Goal: Task Accomplishment & Management: Complete application form

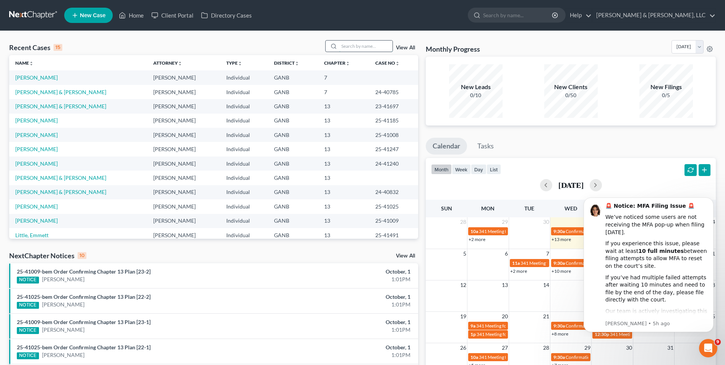
click at [374, 41] on input "search" at bounding box center [366, 46] width 54 height 11
type input "[PERSON_NAME]"
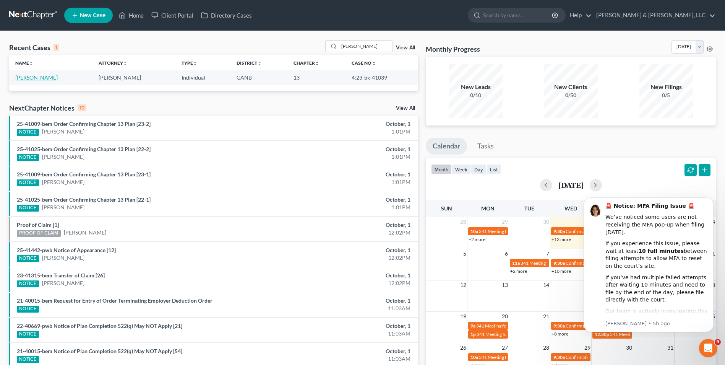
click at [28, 77] on link "[PERSON_NAME]" at bounding box center [36, 77] width 42 height 6
select select "0"
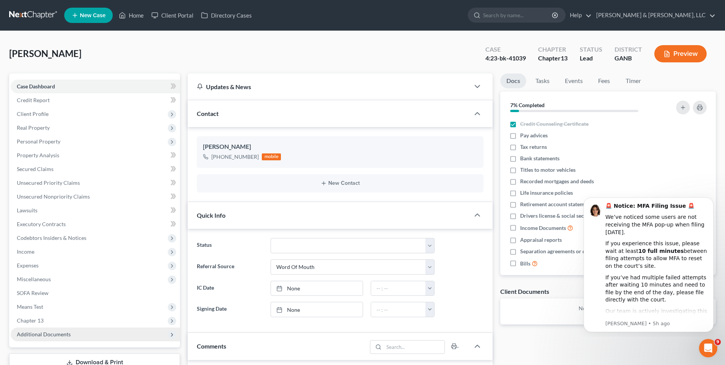
click at [58, 336] on span "Additional Documents" at bounding box center [44, 334] width 54 height 6
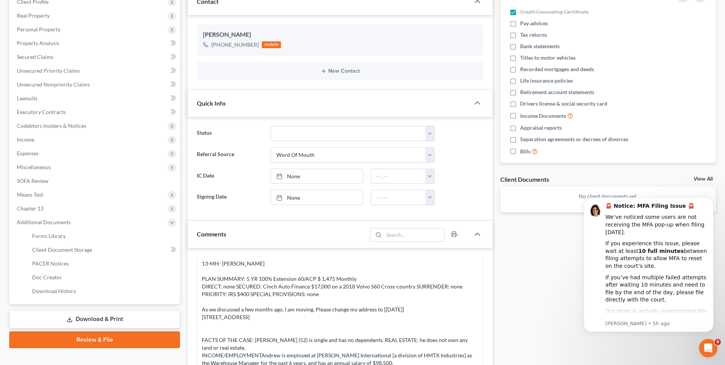
scroll to position [115, 0]
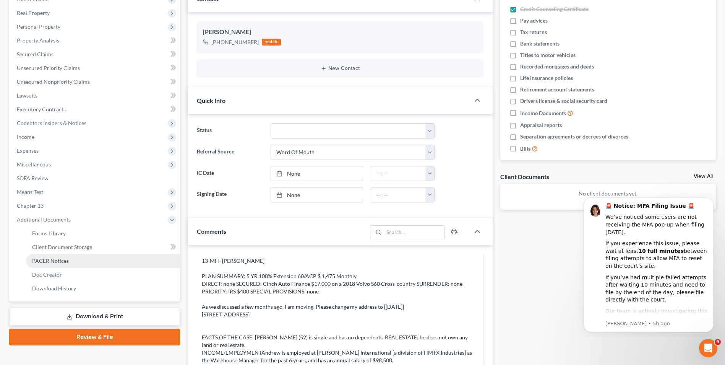
click at [97, 262] on link "PACER Notices" at bounding box center [103, 261] width 154 height 14
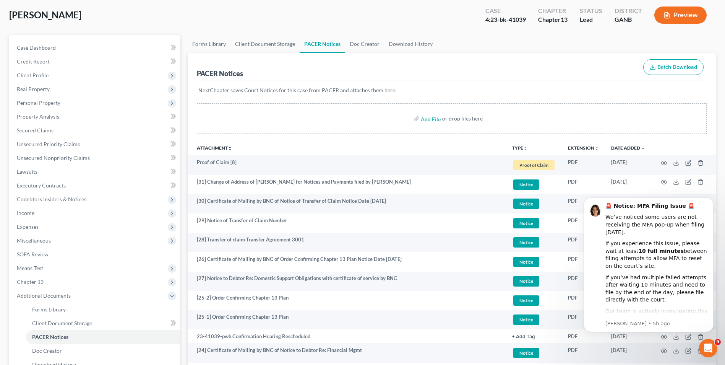
scroll to position [38, 0]
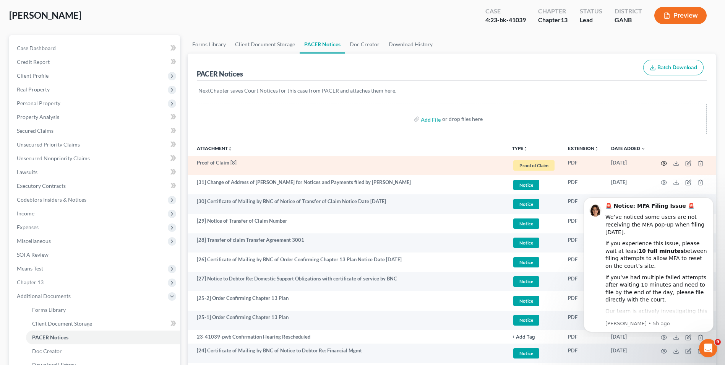
click at [663, 164] on icon "button" at bounding box center [664, 163] width 6 height 6
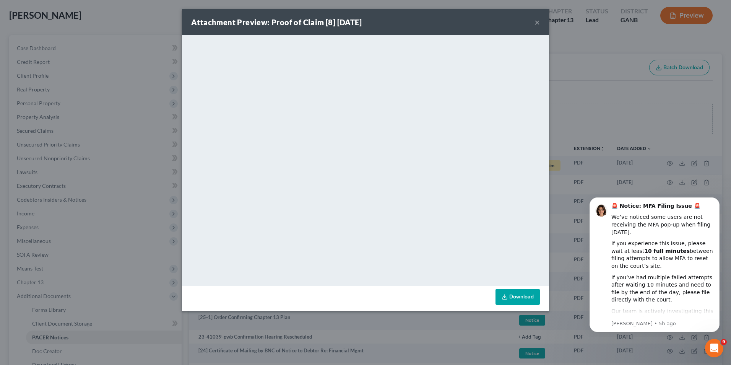
click at [538, 25] on button "×" at bounding box center [537, 22] width 5 height 9
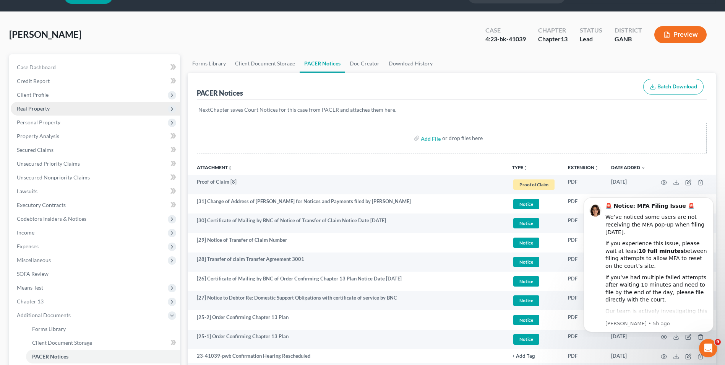
scroll to position [0, 0]
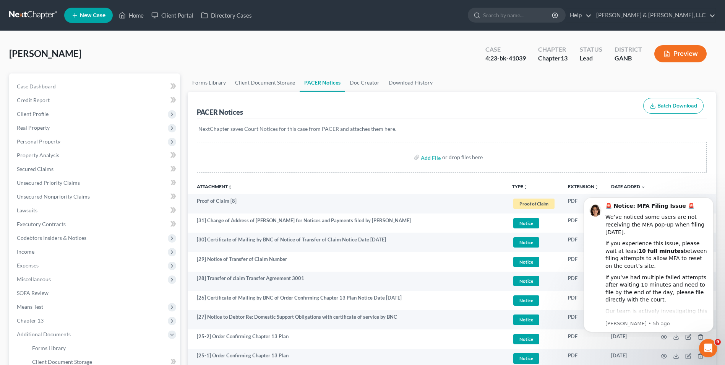
click at [88, 15] on span "New Case" at bounding box center [93, 16] width 26 height 6
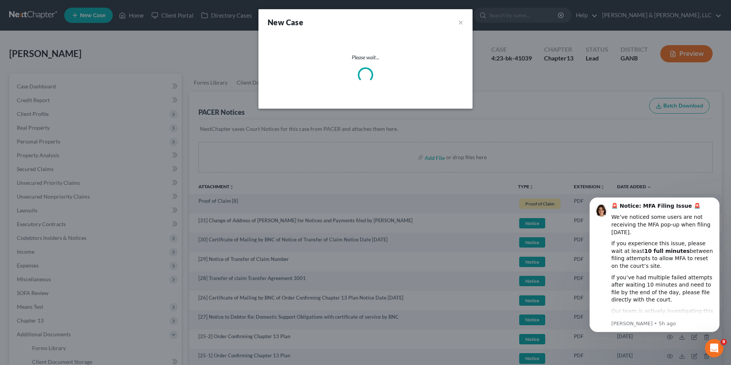
select select "19"
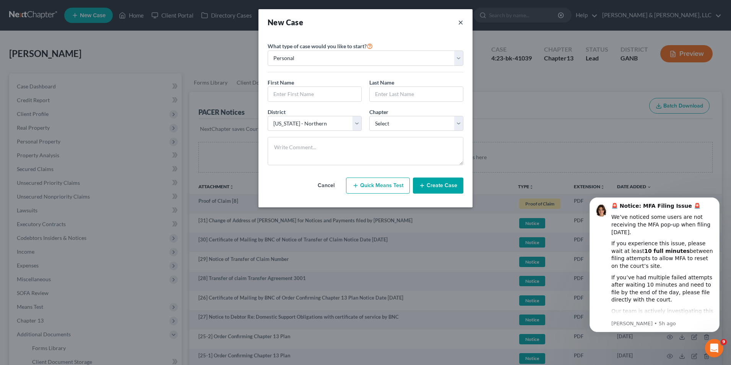
click at [458, 22] on button "×" at bounding box center [460, 22] width 5 height 11
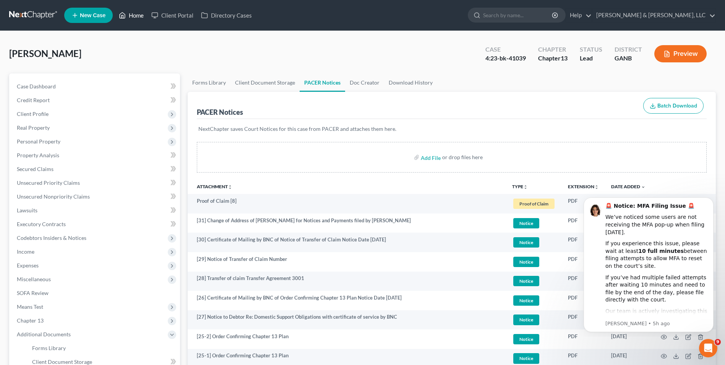
click at [144, 15] on link "Home" at bounding box center [131, 15] width 32 height 14
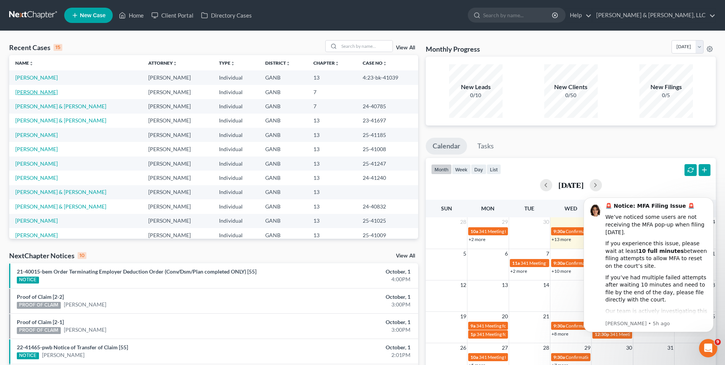
click at [41, 90] on link "[PERSON_NAME]" at bounding box center [36, 92] width 42 height 6
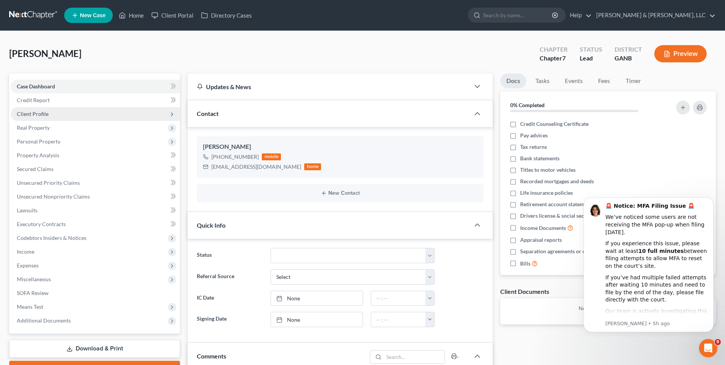
click at [41, 114] on span "Client Profile" at bounding box center [33, 113] width 32 height 6
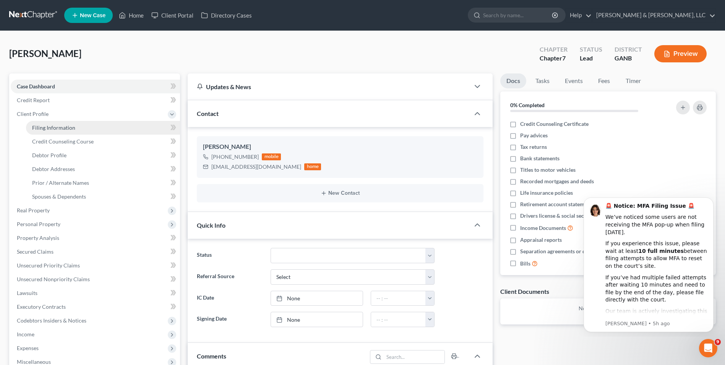
click at [122, 127] on link "Filing Information" at bounding box center [103, 128] width 154 height 14
select select "1"
select select "0"
select select "19"
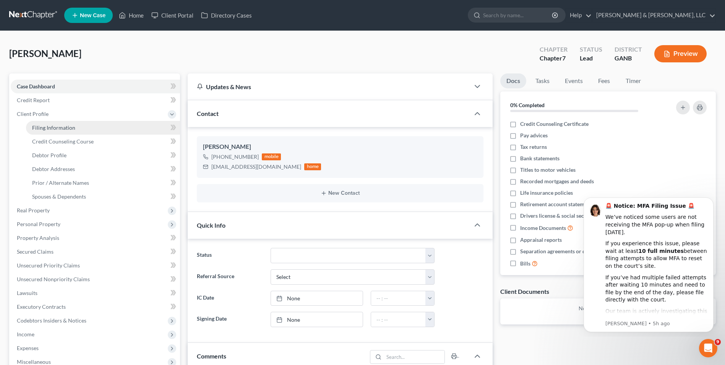
select select "1"
select select "10"
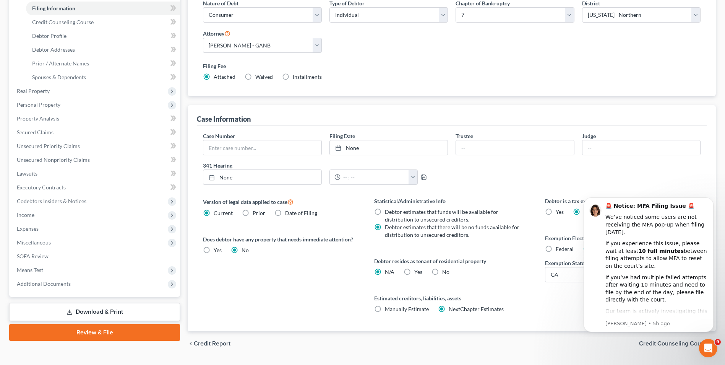
scroll to position [139, 0]
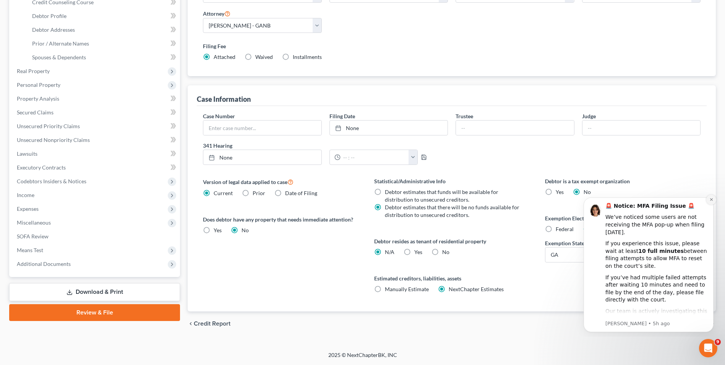
click at [712, 198] on icon "Dismiss notification" at bounding box center [712, 199] width 4 height 4
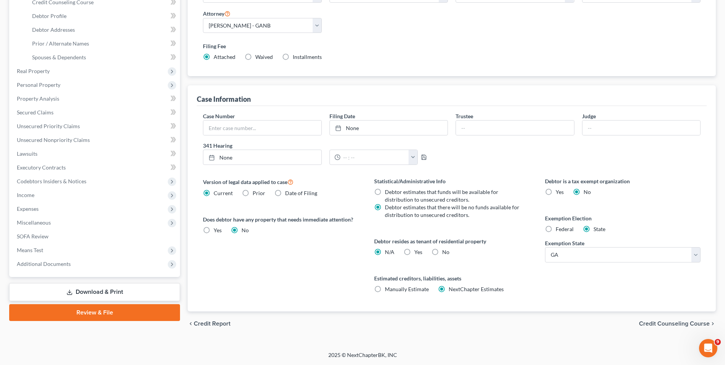
click at [658, 321] on span "Credit Counseling Course" at bounding box center [674, 323] width 71 height 6
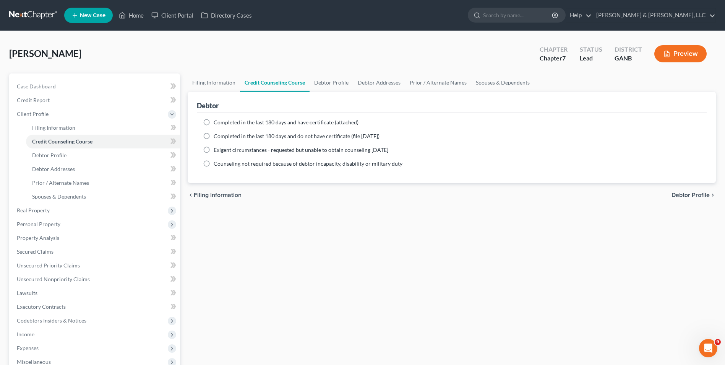
click at [703, 190] on div "chevron_left Filing Information Debtor Profile chevron_right" at bounding box center [452, 195] width 528 height 24
click at [703, 192] on span "Debtor Profile" at bounding box center [691, 195] width 38 height 6
select select "0"
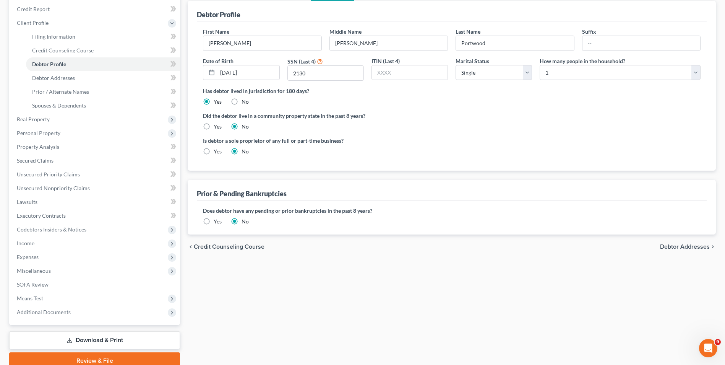
scroll to position [115, 0]
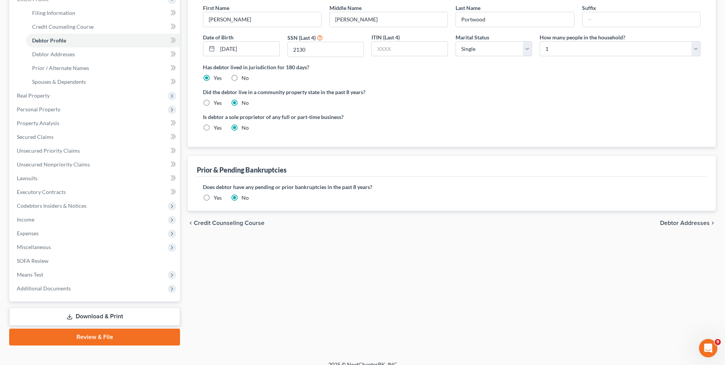
click at [676, 223] on span "Debtor Addresses" at bounding box center [685, 223] width 50 height 6
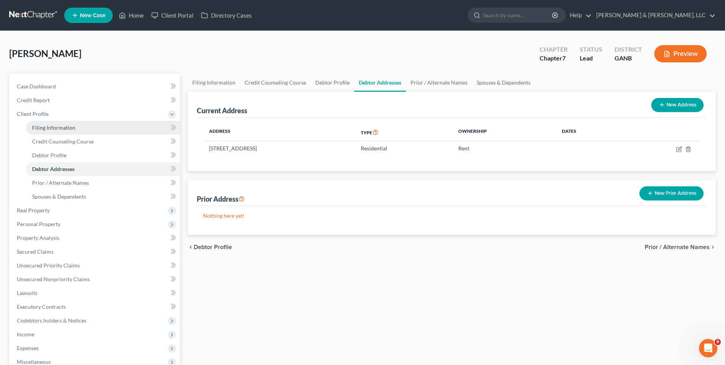
click at [54, 124] on link "Filing Information" at bounding box center [103, 128] width 154 height 14
select select "1"
select select "0"
select select "19"
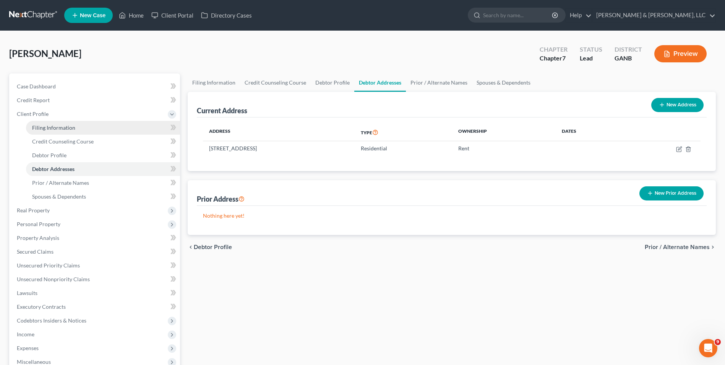
select select "1"
select select "10"
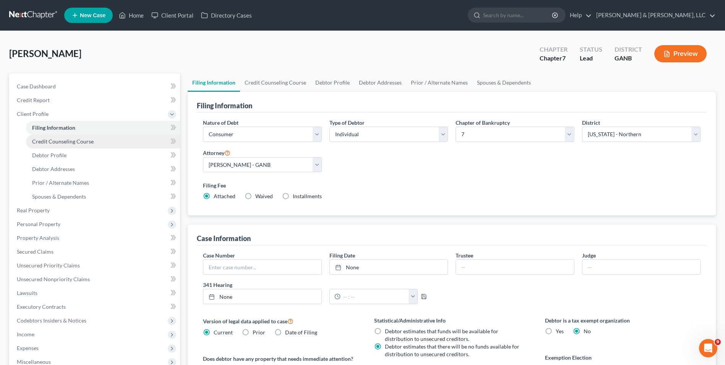
click at [67, 140] on span "Credit Counseling Course" at bounding box center [63, 141] width 62 height 6
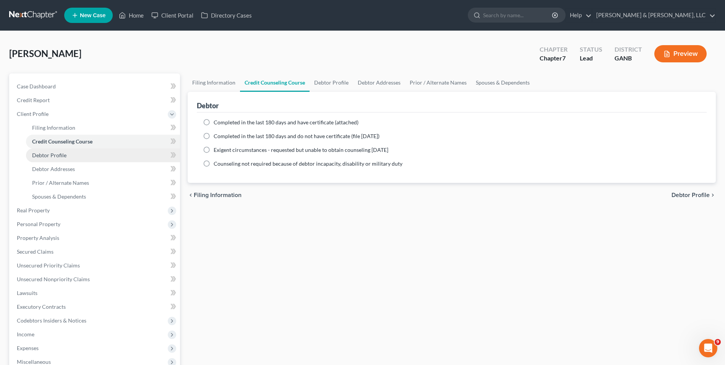
click at [59, 154] on span "Debtor Profile" at bounding box center [49, 155] width 34 height 6
select select "0"
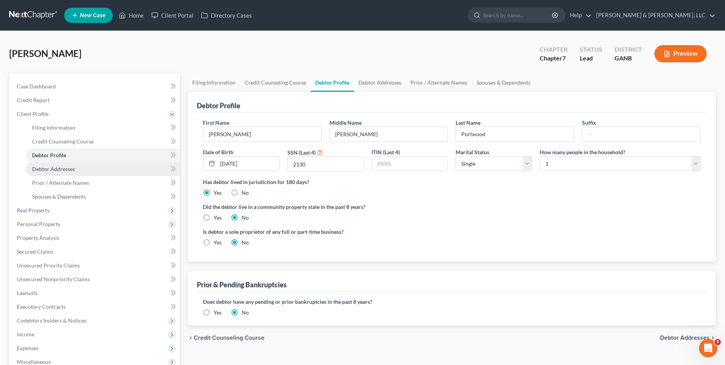
click at [57, 167] on span "Debtor Addresses" at bounding box center [53, 169] width 43 height 6
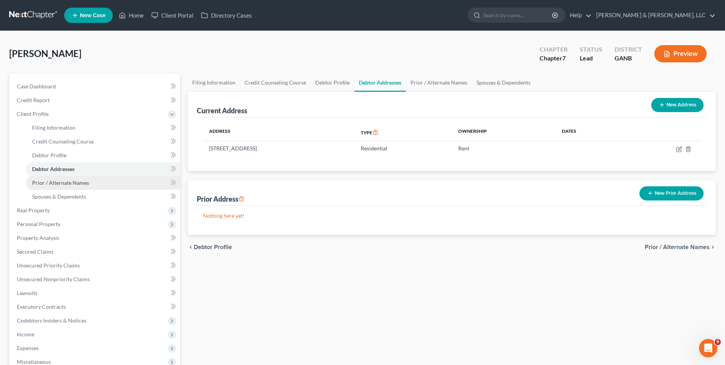
click at [55, 180] on span "Prior / Alternate Names" at bounding box center [60, 182] width 57 height 6
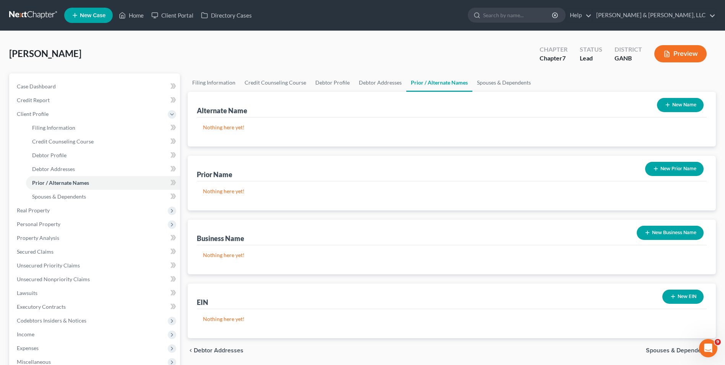
click at [206, 347] on span "Debtor Addresses" at bounding box center [219, 350] width 50 height 6
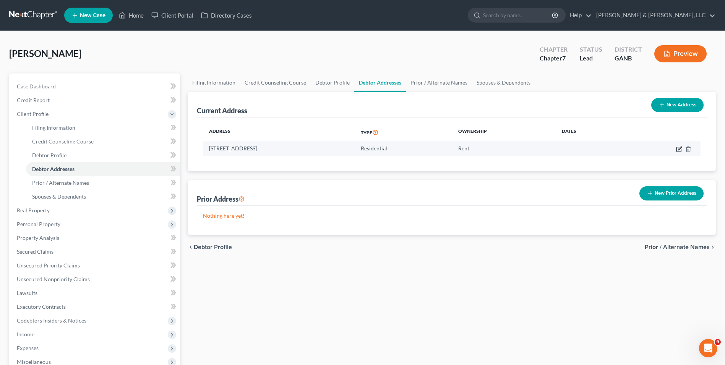
click at [679, 149] on icon "button" at bounding box center [679, 149] width 6 height 6
select select "10"
select select "0"
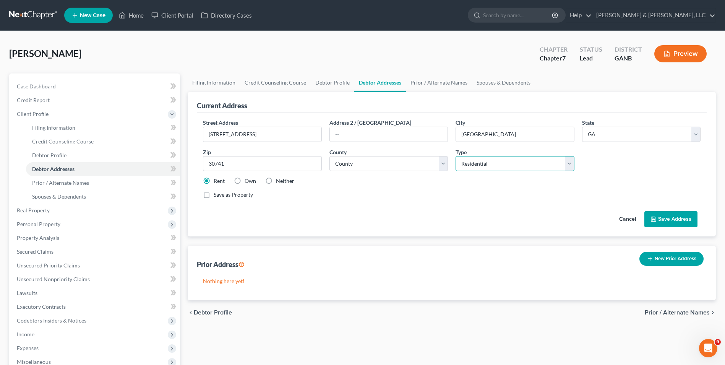
click at [574, 161] on select "Select Residential Mailing Rental Business" at bounding box center [515, 163] width 119 height 15
click at [456, 156] on select "Select Residential Mailing Rental Business" at bounding box center [515, 163] width 119 height 15
click at [552, 189] on div "Street Address * [STREET_ADDRESS] Address 2 / [GEOGRAPHIC_DATA] * [GEOGRAPHIC_D…" at bounding box center [451, 162] width 505 height 86
click at [662, 218] on button "Save Address" at bounding box center [671, 219] width 53 height 16
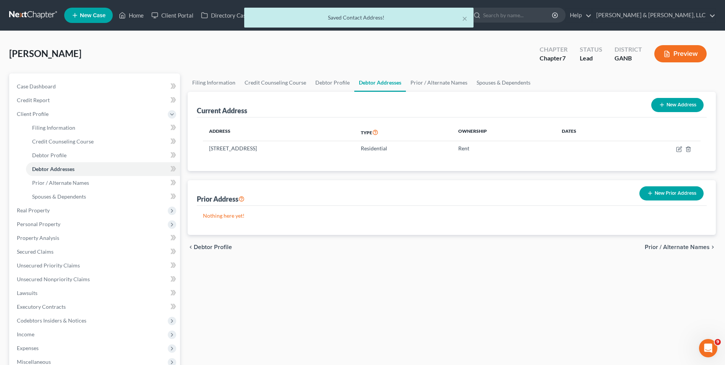
click at [673, 102] on button "New Address" at bounding box center [678, 105] width 52 height 14
select select "0"
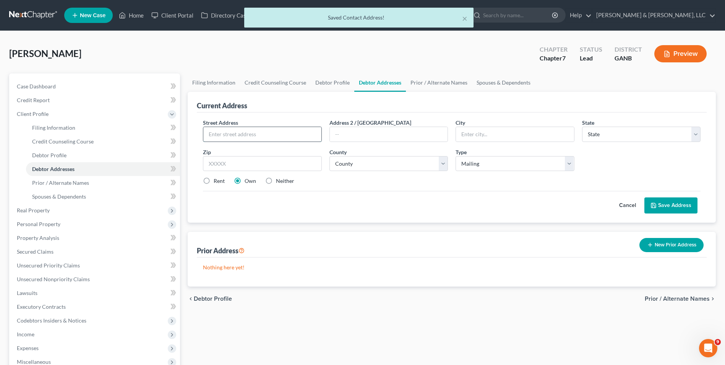
click at [228, 132] on input "text" at bounding box center [262, 134] width 118 height 15
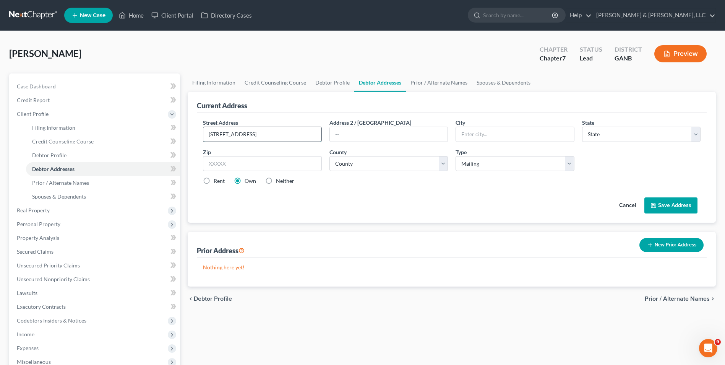
type input "[STREET_ADDRESS]"
type input "d"
type input "[PERSON_NAME]"
click at [232, 166] on input "text" at bounding box center [262, 163] width 119 height 15
type input "30720"
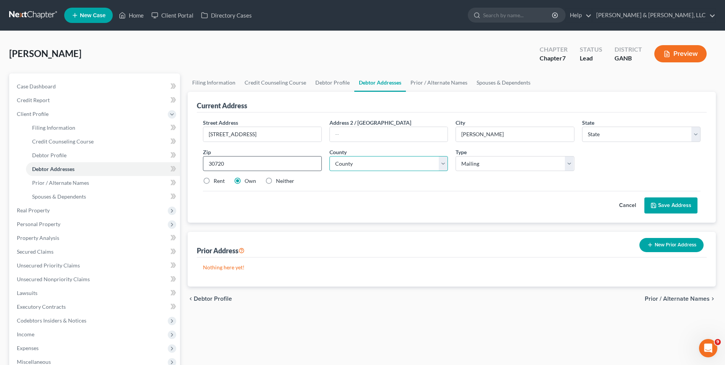
select select "10"
click at [276, 179] on label "Neither" at bounding box center [285, 181] width 18 height 8
click at [279, 179] on input "Neither" at bounding box center [281, 179] width 5 height 5
radio input "true"
click at [445, 162] on select "County [GEOGRAPHIC_DATA] [GEOGRAPHIC_DATA] [GEOGRAPHIC_DATA] [GEOGRAPHIC_DATA] …" at bounding box center [389, 163] width 119 height 15
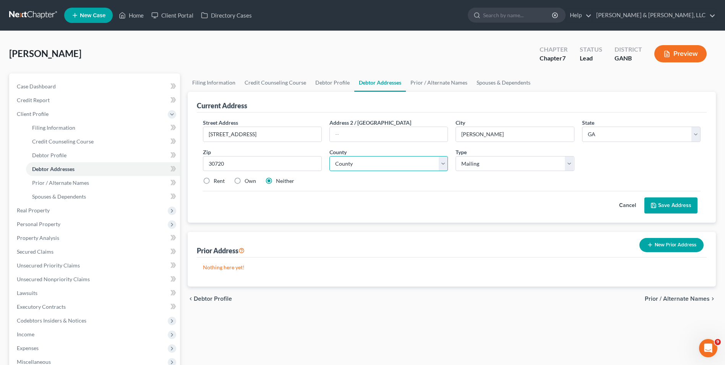
select select "154"
click at [330, 156] on select "County [GEOGRAPHIC_DATA] [GEOGRAPHIC_DATA] [GEOGRAPHIC_DATA] [GEOGRAPHIC_DATA] …" at bounding box center [389, 163] width 119 height 15
click at [679, 203] on button "Save Address" at bounding box center [671, 205] width 53 height 16
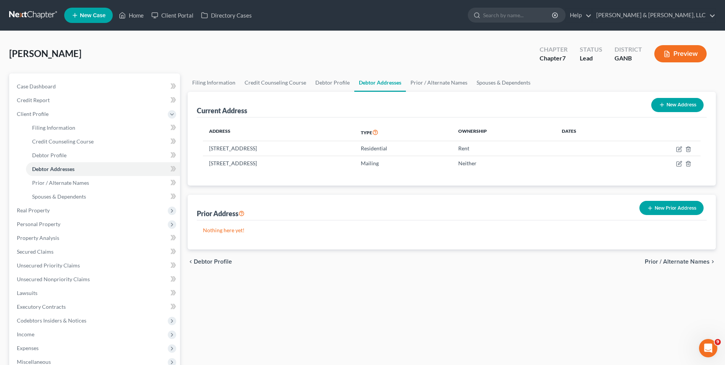
click at [335, 306] on div "Filing Information Credit Counseling Course Debtor Profile Debtor Addresses Pri…" at bounding box center [452, 266] width 536 height 387
click at [45, 179] on link "Prior / Alternate Names" at bounding box center [103, 183] width 154 height 14
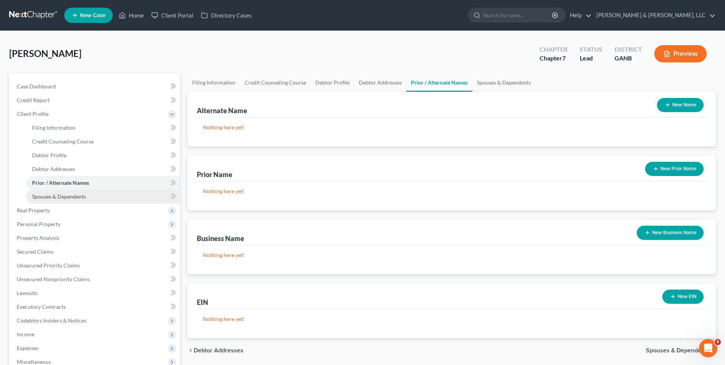
click at [42, 195] on span "Spouses & Dependents" at bounding box center [59, 196] width 54 height 6
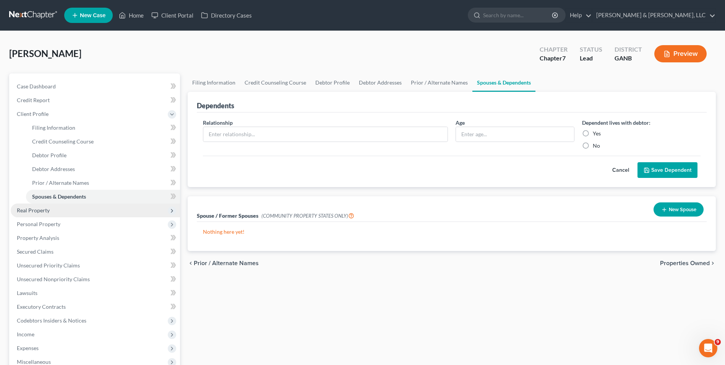
click at [45, 209] on span "Real Property" at bounding box center [33, 210] width 33 height 6
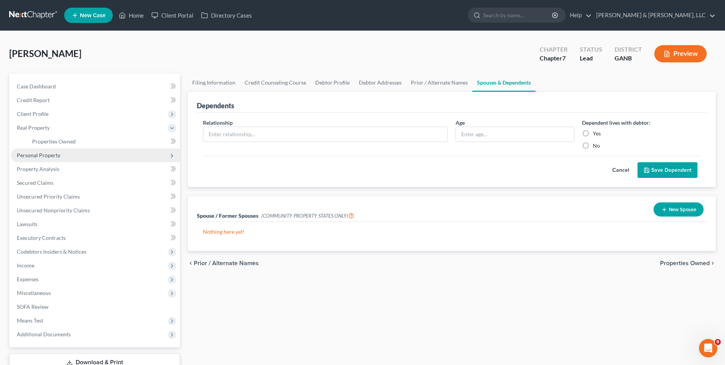
click at [65, 151] on span "Personal Property" at bounding box center [95, 155] width 169 height 14
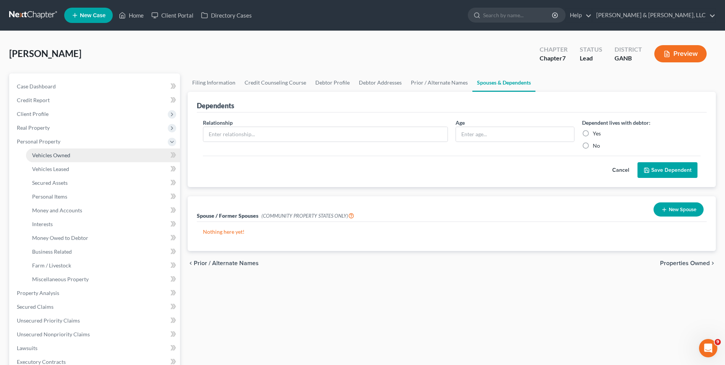
click at [70, 154] on span "Vehicles Owned" at bounding box center [51, 155] width 38 height 6
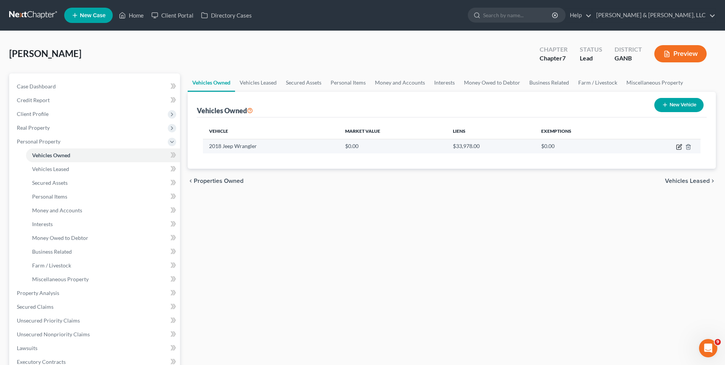
click at [680, 146] on icon "button" at bounding box center [679, 147] width 6 height 6
select select "0"
select select "8"
select select "0"
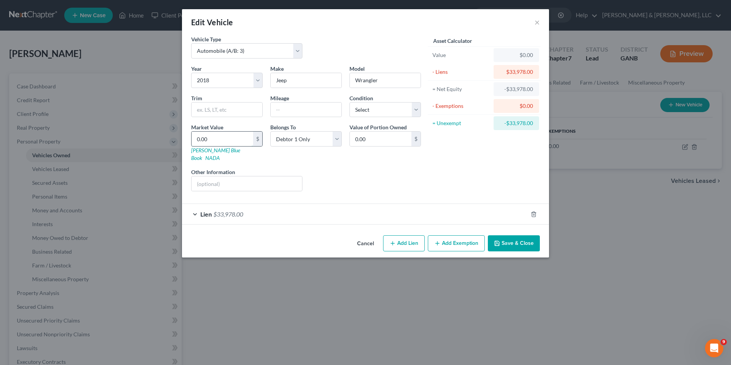
click at [194, 142] on input "0.00" at bounding box center [223, 139] width 62 height 15
type input "3"
type input "3.00"
type input "32"
type input "32.00"
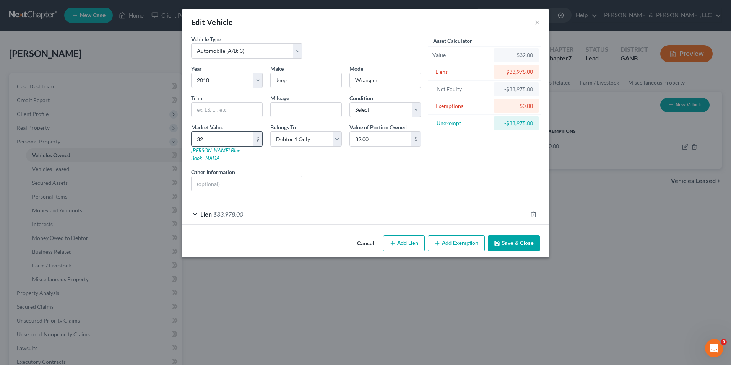
type input "320"
type input "320.00"
type input "3200"
type input "3,200.00"
type input "3,2000"
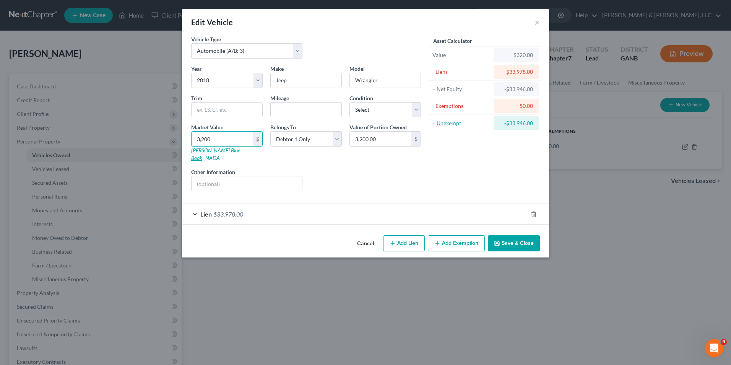
type input "32,000.00"
type input "32,000"
click at [418, 104] on select "Select Excellent Very Good Good Fair Poor" at bounding box center [384, 109] width 71 height 15
select select "3"
click at [349, 102] on select "Select Excellent Very Good Good Fair Poor" at bounding box center [384, 109] width 71 height 15
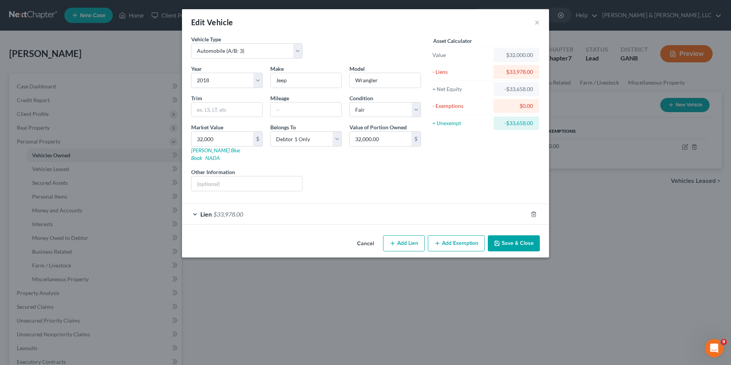
click at [489, 182] on div "Asset Calculator Value $32,000.00 - Liens $33,978.00 = Net Equity -$33,658.00 -…" at bounding box center [484, 116] width 119 height 162
click at [523, 235] on button "Save & Close" at bounding box center [514, 243] width 52 height 16
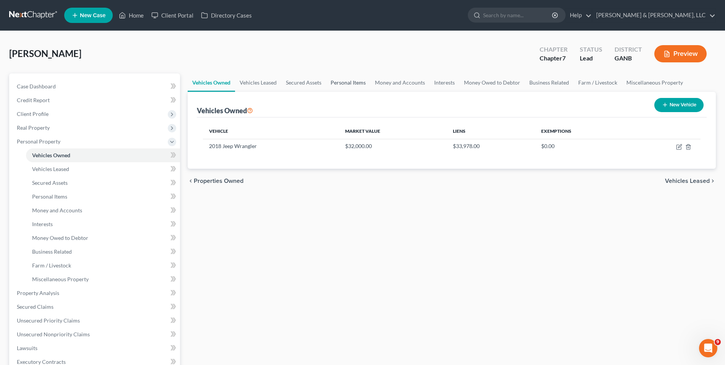
click at [349, 82] on link "Personal Items" at bounding box center [348, 82] width 44 height 18
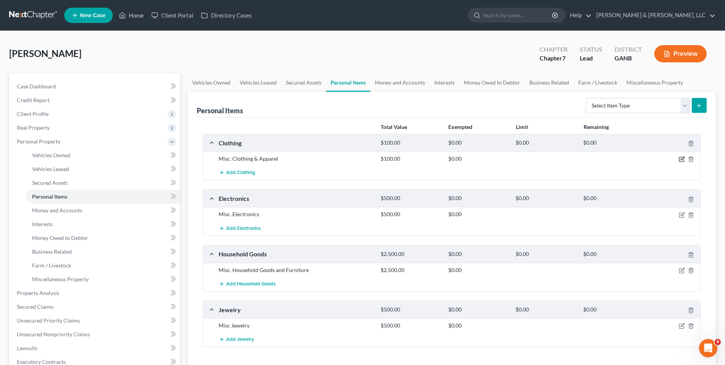
click at [683, 162] on icon "button" at bounding box center [682, 159] width 6 height 6
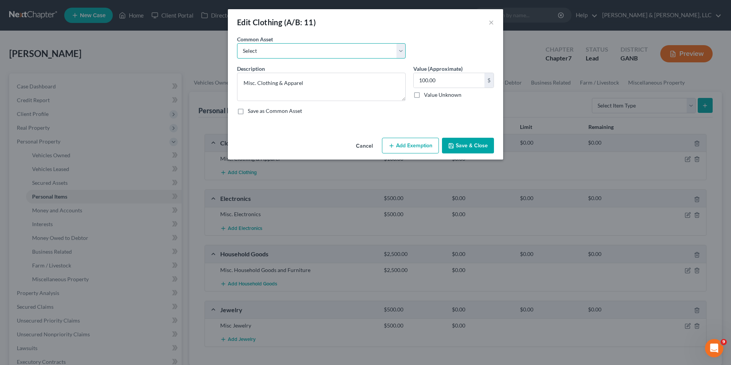
click at [242, 50] on select "Select Misc. Clothing & Apparel" at bounding box center [321, 50] width 169 height 15
select select "0"
click at [237, 43] on select "Select Misc. Clothing & Apparel" at bounding box center [321, 50] width 169 height 15
click at [421, 80] on input "100.00" at bounding box center [449, 80] width 71 height 15
click at [417, 82] on input "100.00" at bounding box center [449, 80] width 71 height 15
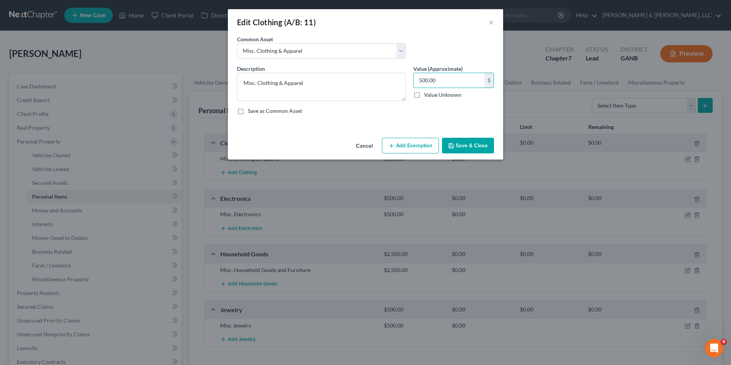
type input "500.00"
click at [421, 146] on button "Add Exemption" at bounding box center [410, 146] width 57 height 16
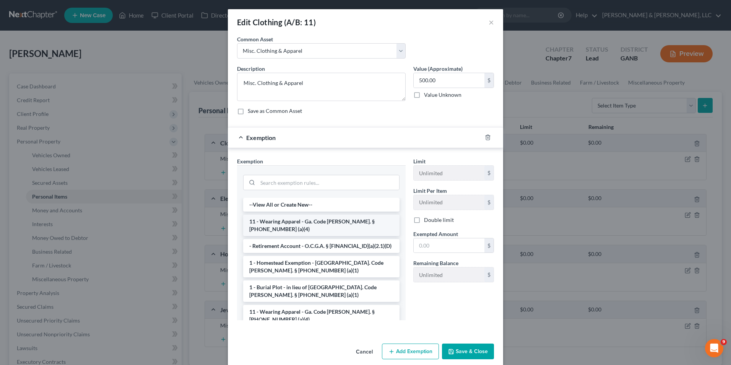
click at [341, 222] on li "11 - Wearing Apparel - Ga. Code [PERSON_NAME]. § [PHONE_NUMBER] (a)(4)" at bounding box center [321, 224] width 156 height 21
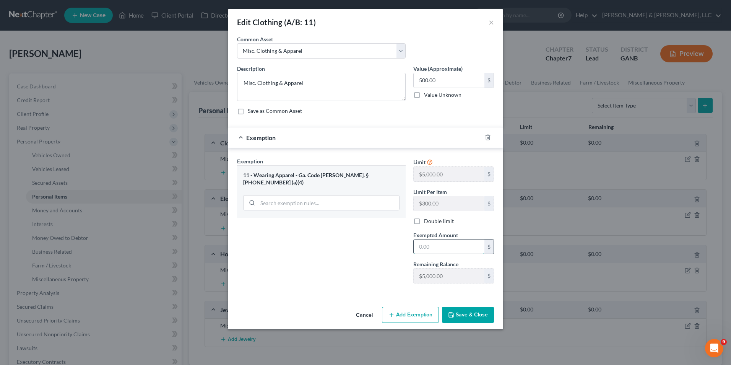
click at [426, 253] on input "text" at bounding box center [449, 246] width 71 height 15
type input "500"
click at [288, 232] on div "Exemption Set must be selected for CA. Exemption * 11 - Wearing Apparel - Ga. C…" at bounding box center [321, 223] width 176 height 132
click at [465, 314] on button "Save & Close" at bounding box center [468, 315] width 52 height 16
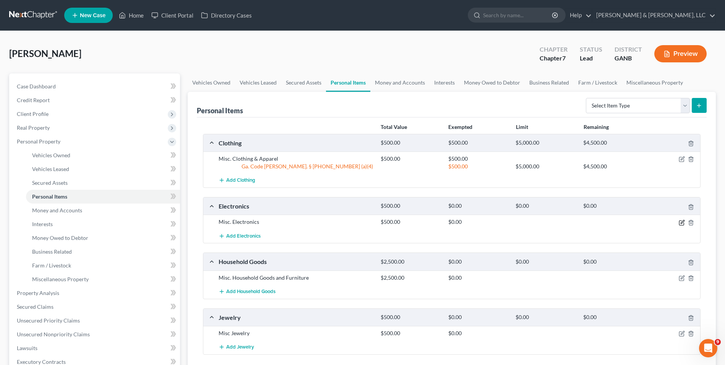
click at [683, 224] on icon "button" at bounding box center [682, 222] width 6 height 6
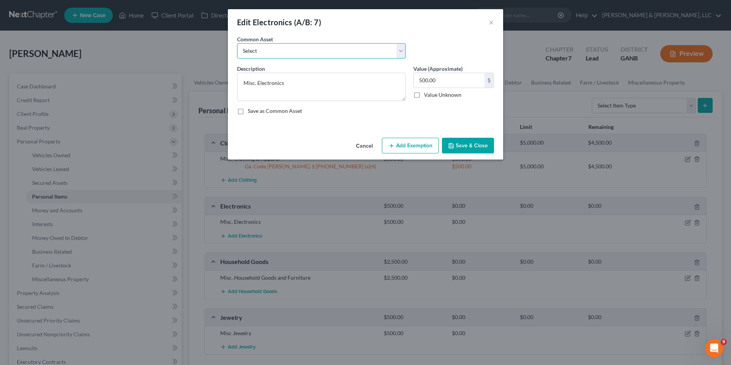
click at [272, 50] on select "Select Misc. Electronics" at bounding box center [321, 50] width 169 height 15
select select "0"
click at [237, 43] on select "Select Misc. Electronics" at bounding box center [321, 50] width 169 height 15
click at [417, 81] on input "500.00" at bounding box center [449, 80] width 71 height 15
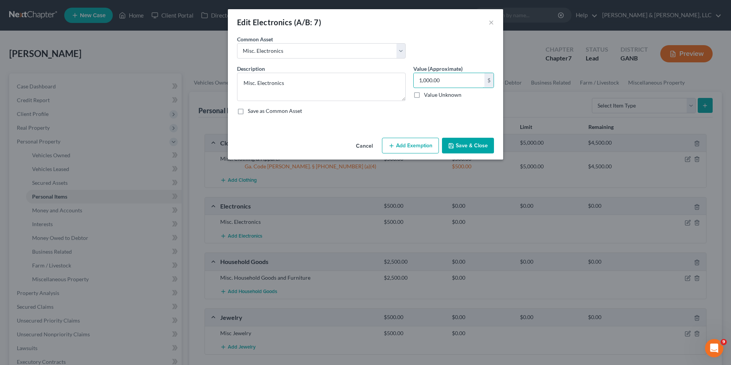
type input "1,000.00"
click at [426, 144] on button "Add Exemption" at bounding box center [410, 146] width 57 height 16
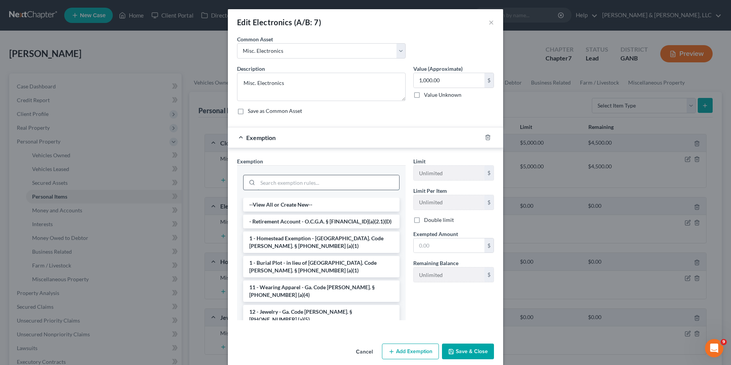
click at [364, 184] on input "search" at bounding box center [328, 182] width 141 height 15
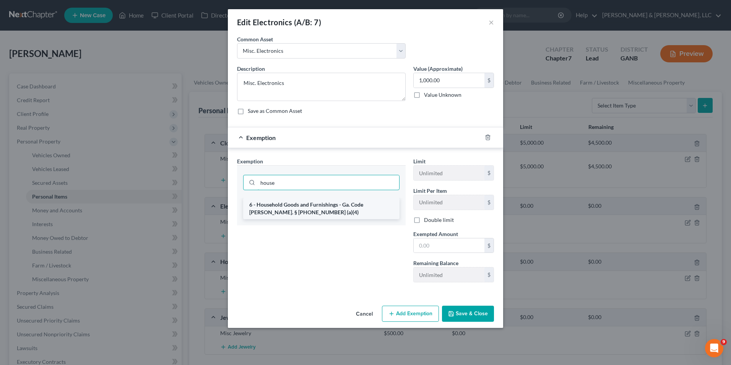
type input "house"
click at [355, 206] on li "6 - Household Goods and Furnishings - Ga. Code [PERSON_NAME]. § [PHONE_NUMBER] …" at bounding box center [321, 208] width 156 height 21
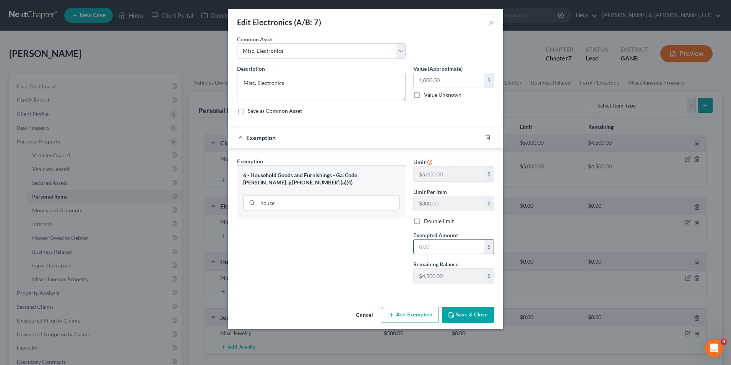
click at [420, 247] on input "text" at bounding box center [449, 246] width 71 height 15
type input "1,000"
click at [463, 311] on button "Save & Close" at bounding box center [468, 315] width 52 height 16
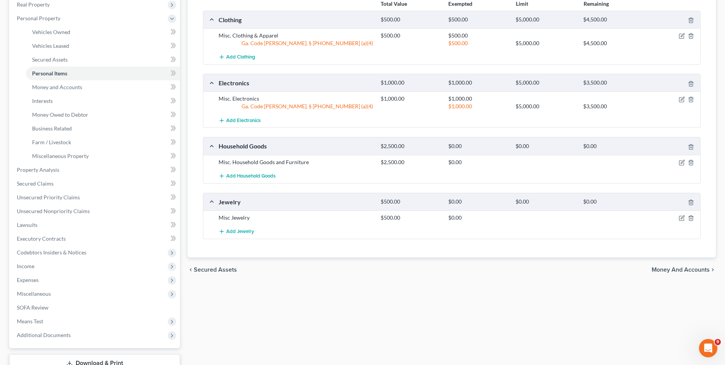
scroll to position [153, 0]
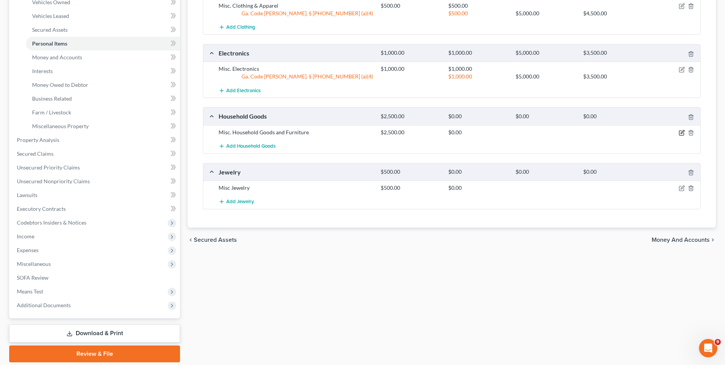
click at [682, 133] on icon "button" at bounding box center [682, 131] width 3 height 3
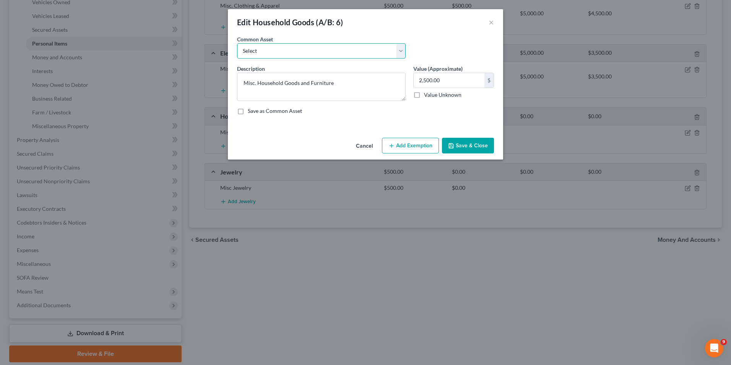
click at [316, 51] on select "Select Misc. Household Goods and Furniture" at bounding box center [321, 50] width 169 height 15
select select "0"
click at [237, 43] on select "Select Misc. Household Goods and Furniture" at bounding box center [321, 50] width 169 height 15
click at [418, 81] on input "2,500.00" at bounding box center [449, 80] width 71 height 15
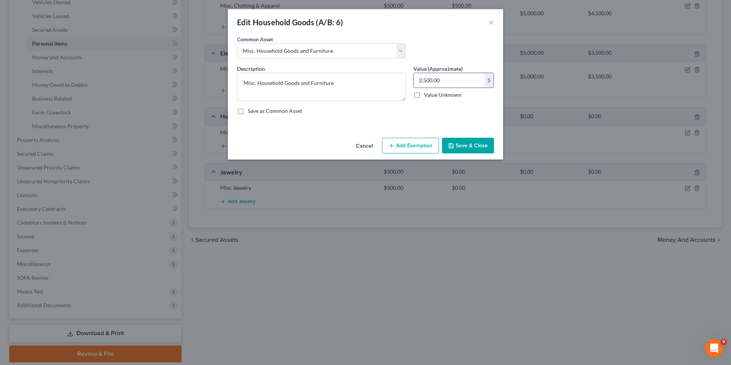
click at [417, 81] on input "2,500.00" at bounding box center [449, 80] width 71 height 15
type input "3,500.00"
click at [428, 146] on button "Add Exemption" at bounding box center [410, 146] width 57 height 16
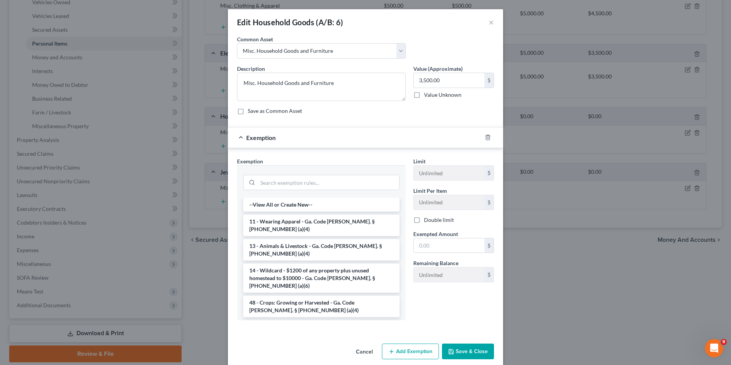
click at [283, 320] on li "6 - Household Goods and Furnishings - Ga. Code [PERSON_NAME]. § [PHONE_NUMBER] …" at bounding box center [321, 330] width 156 height 21
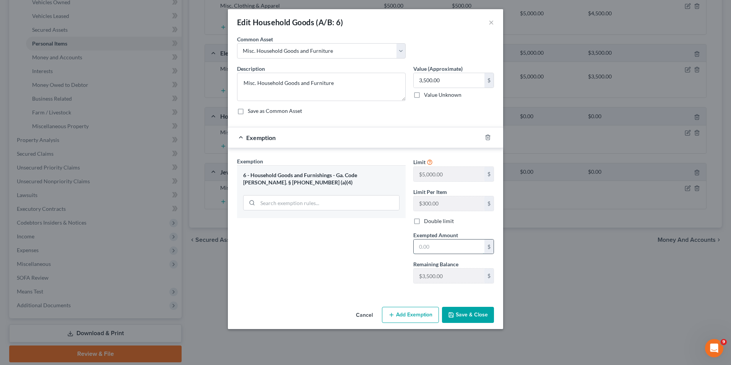
click at [421, 247] on input "text" at bounding box center [449, 246] width 71 height 15
type input "3,500"
click at [330, 262] on div "Exemption Set must be selected for CA. Exemption * 6 - Household Goods and Furn…" at bounding box center [321, 223] width 176 height 132
click at [479, 313] on button "Save & Close" at bounding box center [468, 315] width 52 height 16
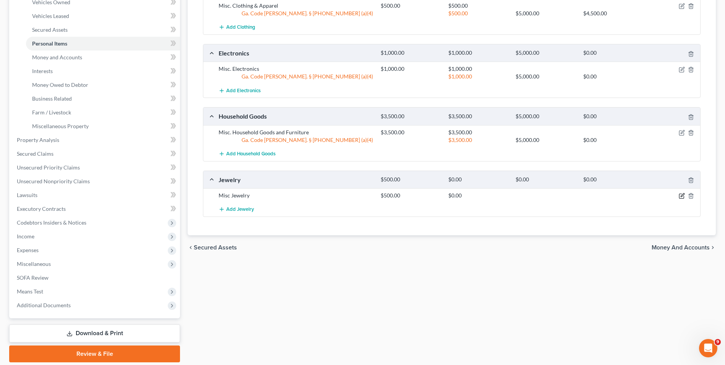
click at [681, 195] on icon "button" at bounding box center [682, 196] width 6 height 6
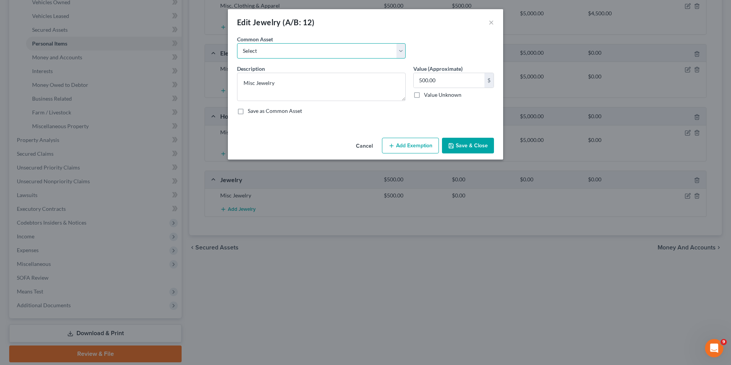
click at [260, 52] on select "Select Misc Jewelry" at bounding box center [321, 50] width 169 height 15
select select "0"
click at [237, 43] on select "Select Misc Jewelry" at bounding box center [321, 50] width 169 height 15
click at [427, 148] on button "Add Exemption" at bounding box center [410, 146] width 57 height 16
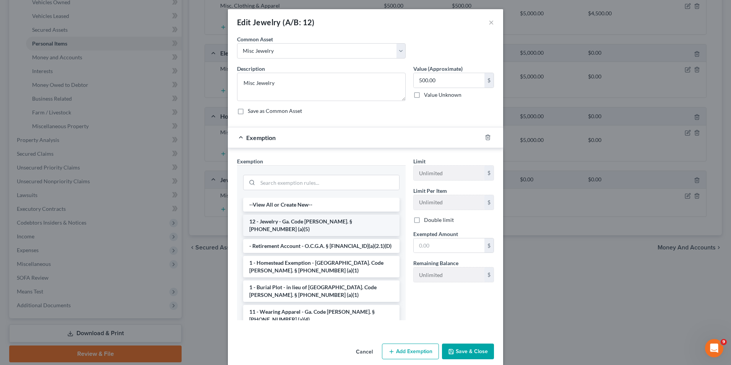
click at [291, 222] on li "12 - Jewelry - Ga. Code [PERSON_NAME]. § [PHONE_NUMBER] (a)(5)" at bounding box center [321, 224] width 156 height 21
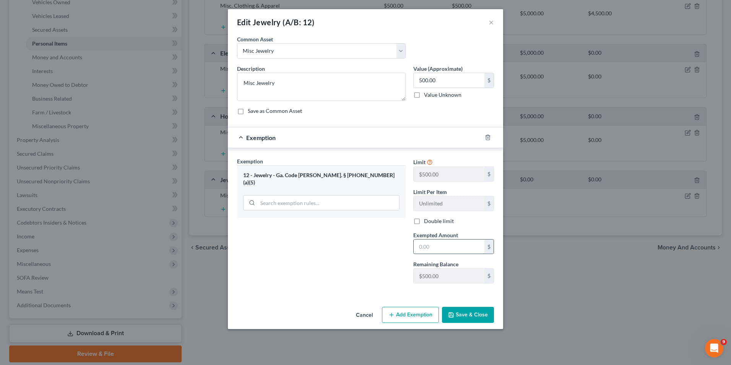
click at [425, 248] on input "text" at bounding box center [449, 246] width 71 height 15
type input "500"
click at [475, 313] on button "Save & Close" at bounding box center [468, 315] width 52 height 16
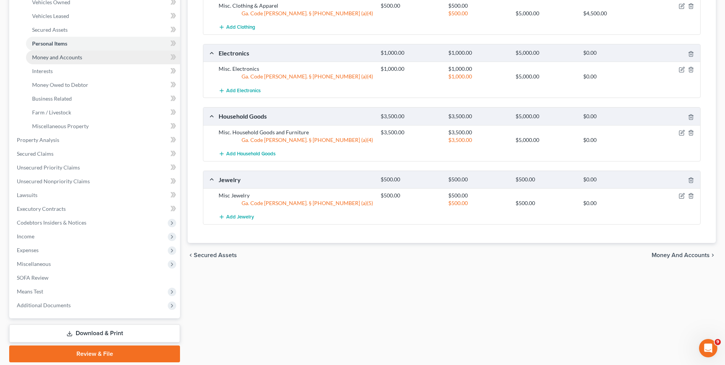
click at [69, 54] on span "Money and Accounts" at bounding box center [57, 57] width 50 height 6
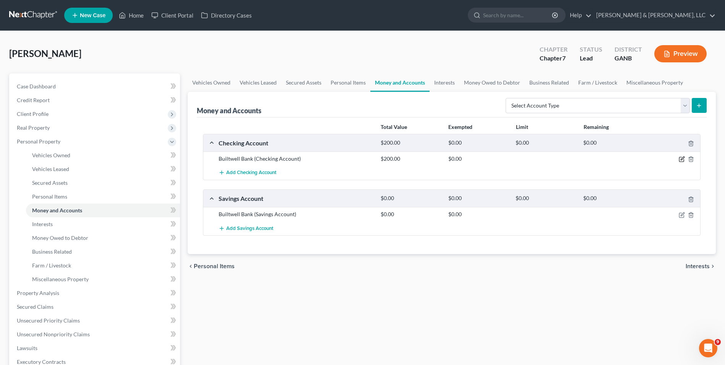
click at [683, 156] on icon "button" at bounding box center [682, 159] width 6 height 6
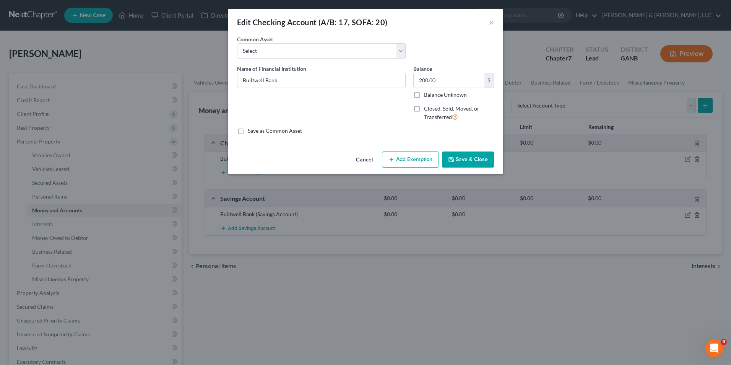
click at [408, 162] on button "Add Exemption" at bounding box center [410, 159] width 57 height 16
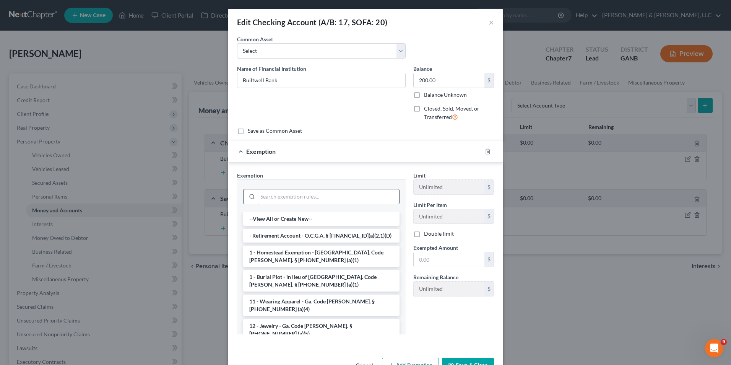
click at [345, 201] on input "search" at bounding box center [328, 196] width 141 height 15
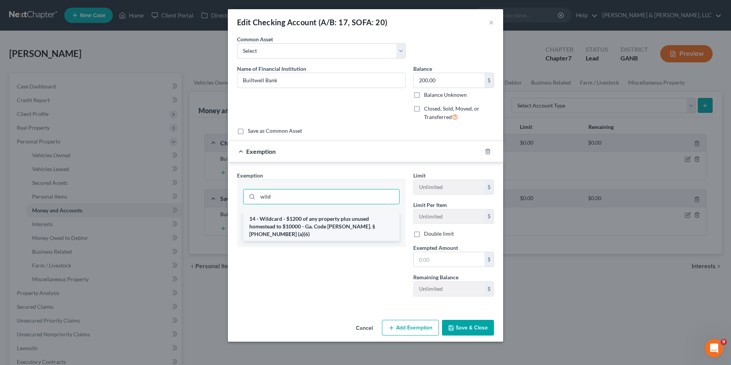
type input "wild"
click at [334, 226] on li "14 - Wildcard - $1200 of any property plus unused homestead to $10000 - Ga. Cod…" at bounding box center [321, 226] width 156 height 29
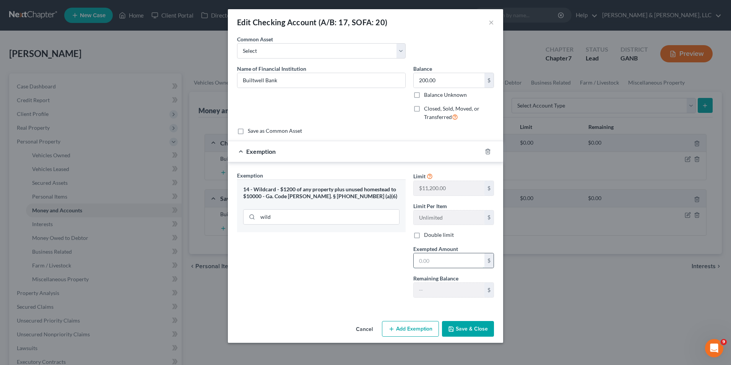
click at [417, 263] on input "text" at bounding box center [449, 260] width 71 height 15
type input "200"
click at [339, 296] on div "Exemption Set must be selected for CA. Exemption * 14 - Wildcard - $1200 of any…" at bounding box center [321, 237] width 176 height 132
click at [462, 329] on button "Save & Close" at bounding box center [468, 329] width 52 height 16
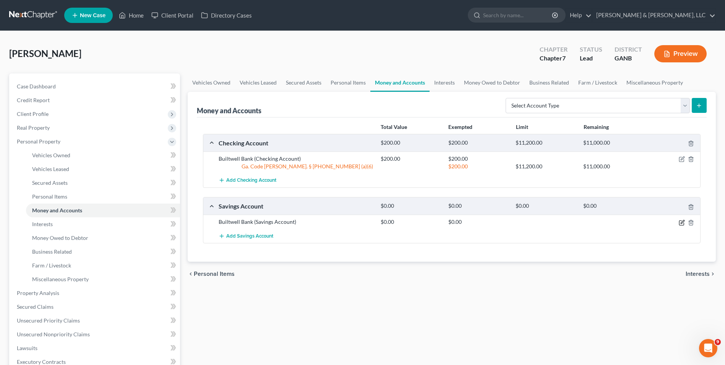
click at [683, 223] on icon "button" at bounding box center [682, 222] width 6 height 6
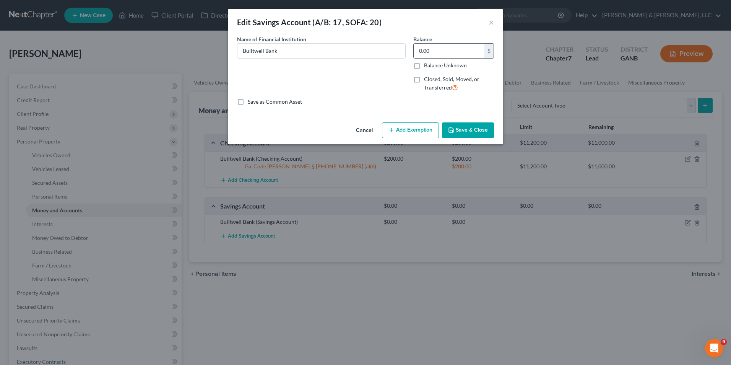
click at [418, 54] on input "0.00" at bounding box center [449, 51] width 71 height 15
type input "50.00"
click at [422, 128] on button "Add Exemption" at bounding box center [410, 130] width 57 height 16
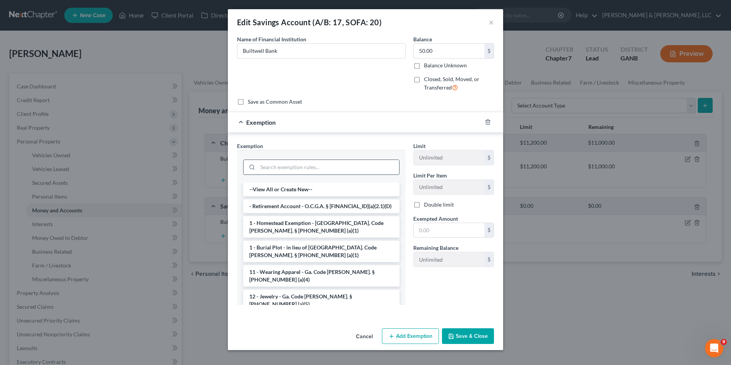
click at [338, 165] on input "search" at bounding box center [328, 167] width 141 height 15
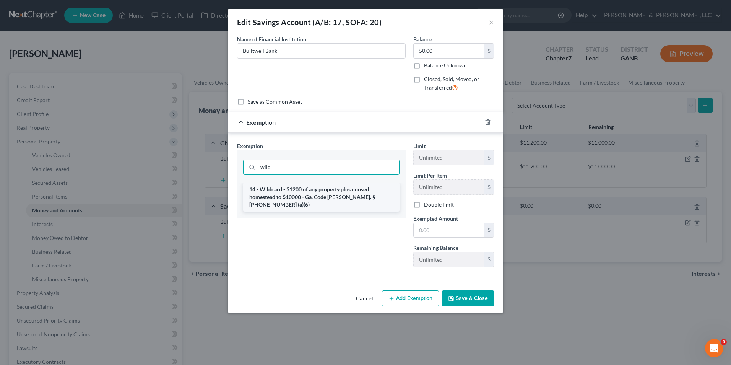
type input "wild"
click at [346, 192] on li "14 - Wildcard - $1200 of any property plus unused homestead to $10000 - Ga. Cod…" at bounding box center [321, 196] width 156 height 29
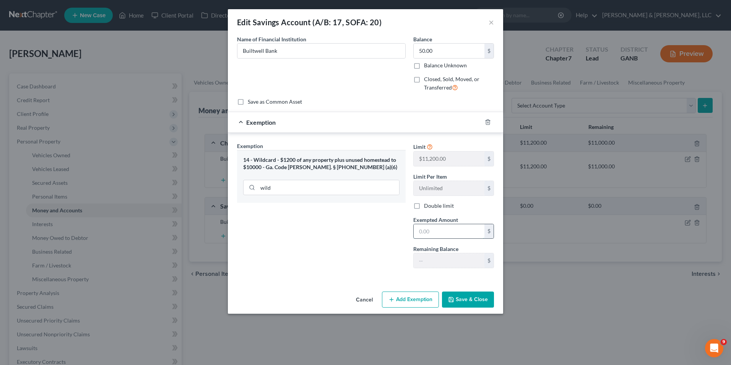
click at [420, 225] on input "text" at bounding box center [449, 231] width 71 height 15
type input "50"
click at [359, 253] on div "Exemption Set must be selected for CA. Exemption * 14 - Wildcard - $1200 of any…" at bounding box center [321, 208] width 176 height 132
click at [464, 300] on button "Save & Close" at bounding box center [468, 299] width 52 height 16
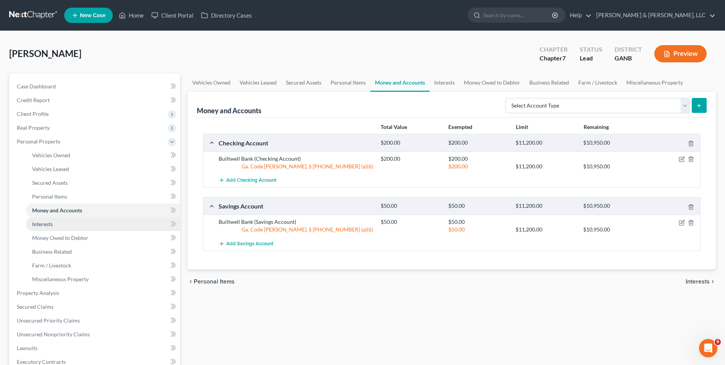
click at [65, 226] on link "Interests" at bounding box center [103, 224] width 154 height 14
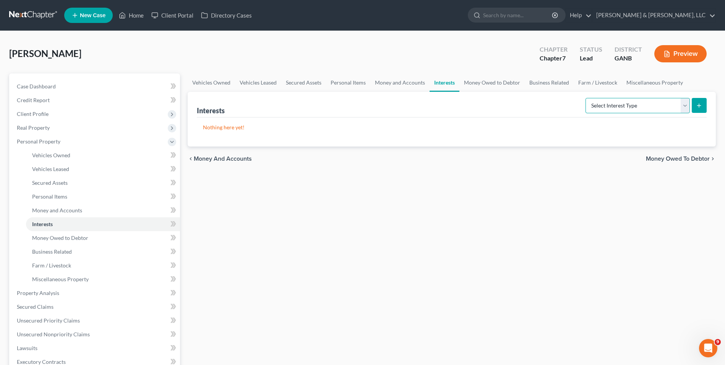
click at [686, 107] on select "Select Interest Type 401K (A/B: 21) Annuity (A/B: 23) Bond (A/B: 18) Education …" at bounding box center [638, 105] width 104 height 15
select select "401k"
click at [587, 98] on select "Select Interest Type 401K (A/B: 21) Annuity (A/B: 23) Bond (A/B: 18) Education …" at bounding box center [638, 105] width 104 height 15
click at [701, 106] on icon "submit" at bounding box center [699, 105] width 6 height 6
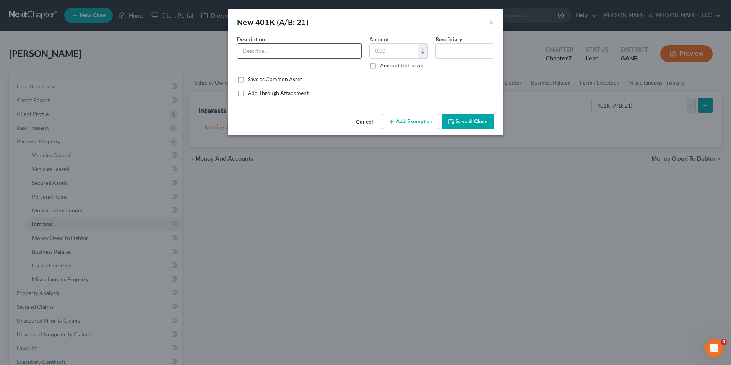
click at [312, 50] on input "text" at bounding box center [299, 51] width 124 height 15
type input "401 K"
type input "200"
click at [418, 119] on button "Add Exemption" at bounding box center [410, 122] width 57 height 16
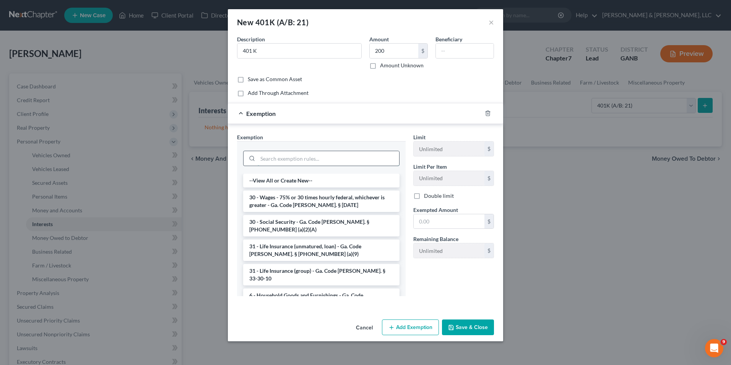
click at [339, 162] on input "search" at bounding box center [328, 158] width 141 height 15
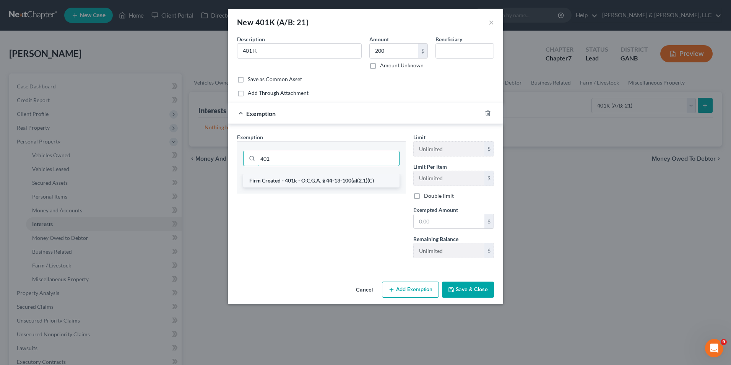
type input "401"
click at [338, 177] on li "Firm Created - 401k - O.C.G.A. § 44-13-100(a)(2.1)(C)" at bounding box center [321, 181] width 156 height 14
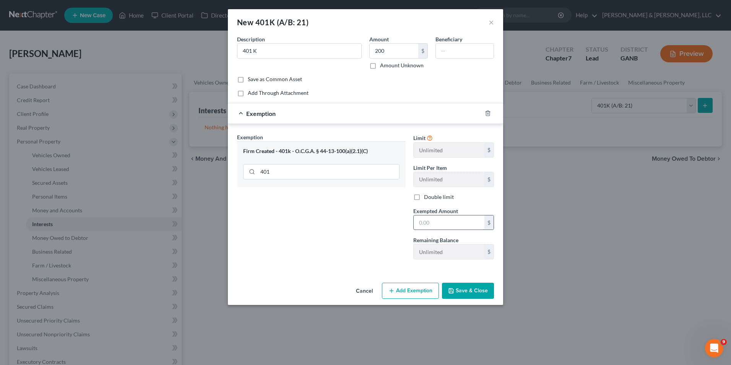
click at [434, 221] on input "text" at bounding box center [449, 222] width 71 height 15
type input "200"
click at [481, 290] on button "Save & Close" at bounding box center [468, 291] width 52 height 16
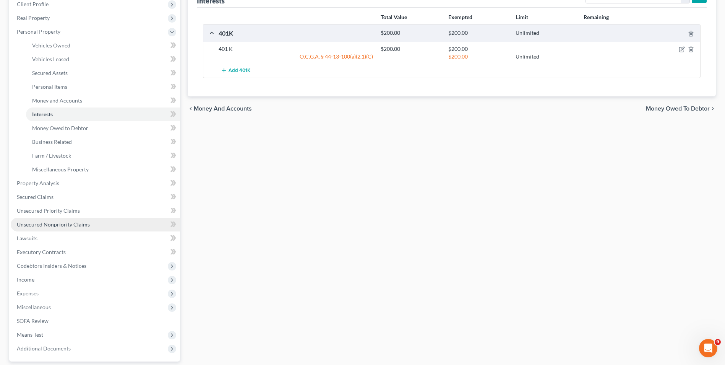
scroll to position [115, 0]
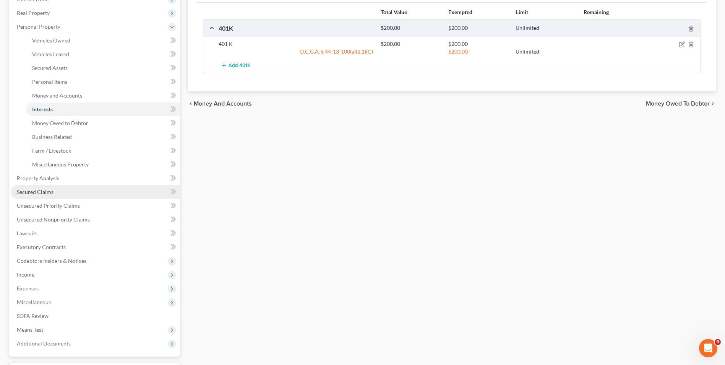
click at [53, 194] on span "Secured Claims" at bounding box center [35, 191] width 37 height 6
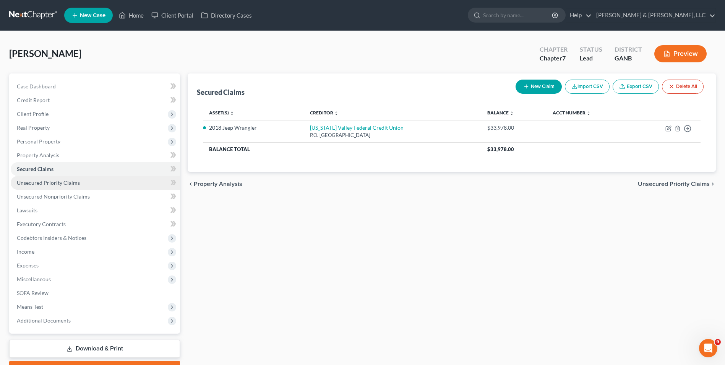
click at [26, 180] on span "Unsecured Priority Claims" at bounding box center [48, 182] width 63 height 6
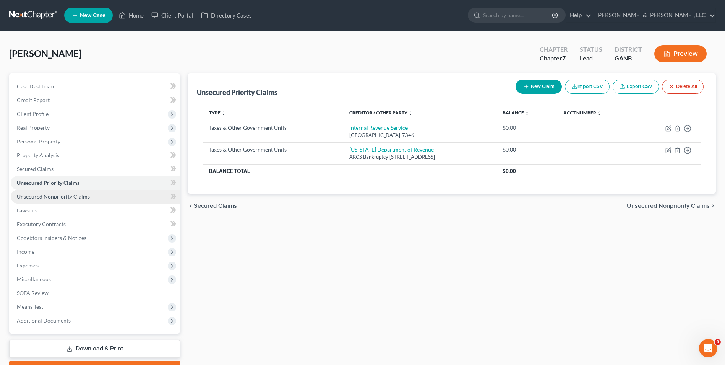
click at [30, 192] on link "Unsecured Nonpriority Claims" at bounding box center [95, 197] width 169 height 14
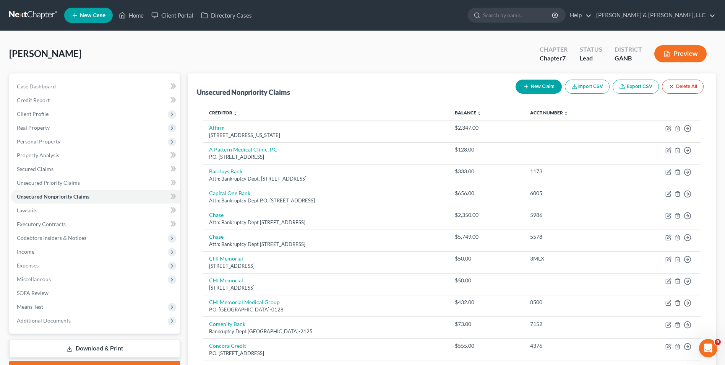
click at [542, 83] on button "New Claim" at bounding box center [539, 87] width 46 height 14
select select "0"
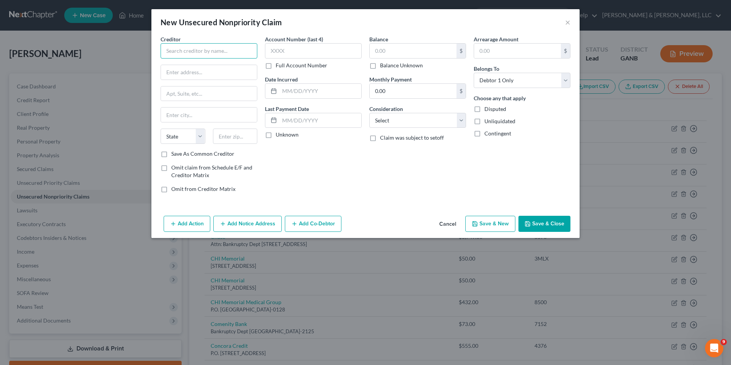
click at [238, 54] on input "text" at bounding box center [209, 50] width 97 height 15
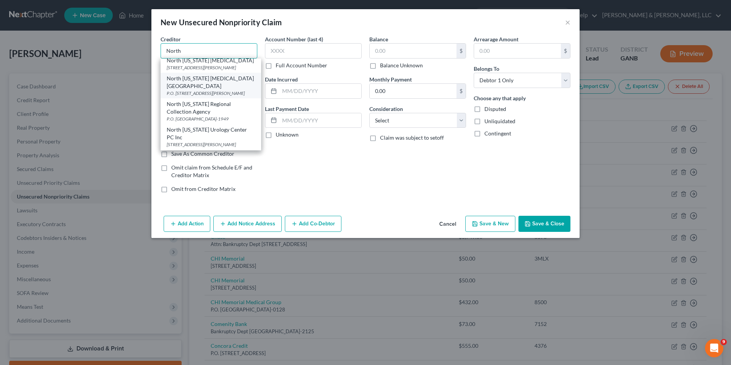
scroll to position [191, 0]
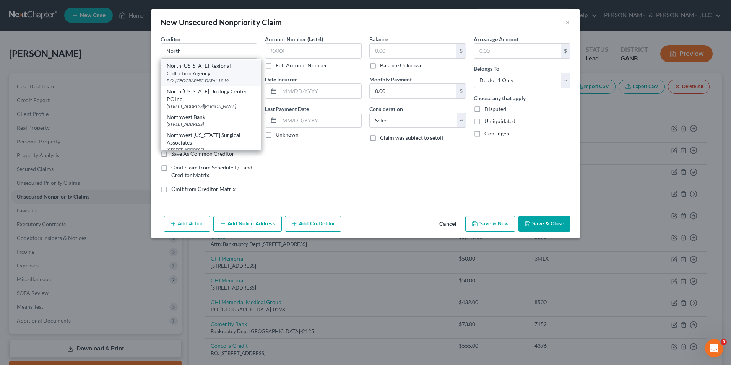
click at [173, 77] on div "North [US_STATE] Regional Collection Agency" at bounding box center [211, 69] width 88 height 15
type input "North [US_STATE] Regional Collection Agency"
type input "P.O. Box 1949"
type input "[PERSON_NAME]"
select select "10"
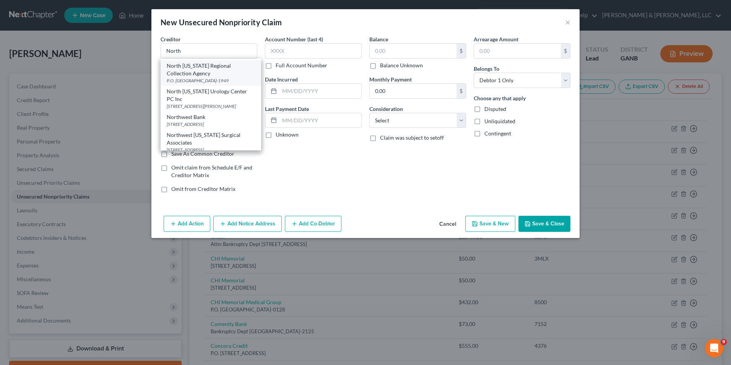
type input "30722-1949"
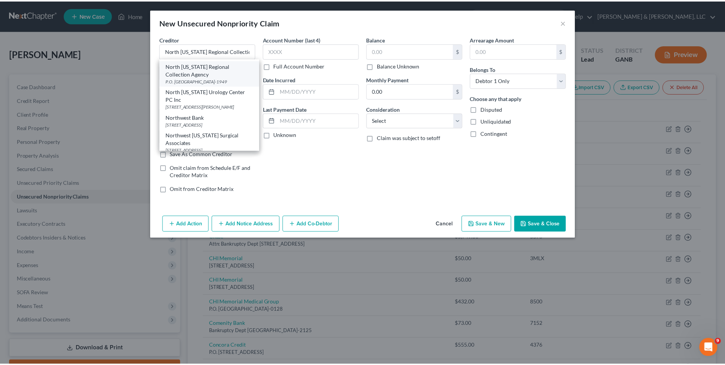
scroll to position [0, 0]
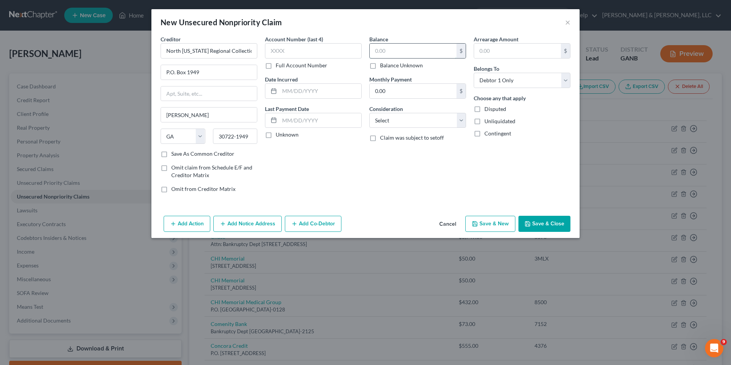
click at [387, 53] on input "text" at bounding box center [413, 51] width 87 height 15
type input "50"
click at [461, 123] on select "Select Cable / Satellite Services Collection Agency Credit Card Debt Debt Couns…" at bounding box center [417, 120] width 97 height 15
select select "9"
click at [369, 113] on select "Select Cable / Satellite Services Collection Agency Credit Card Debt Debt Couns…" at bounding box center [417, 120] width 97 height 15
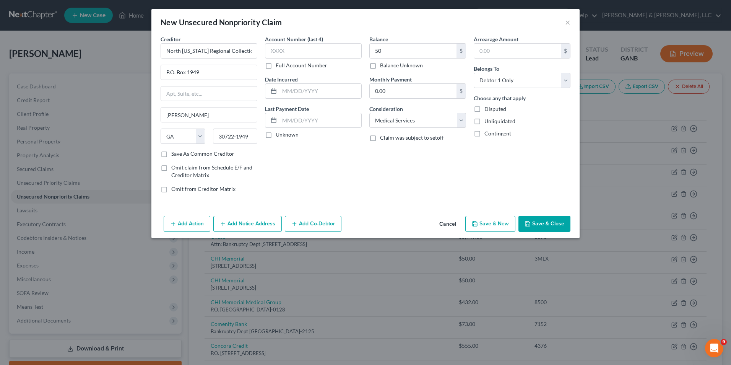
click at [493, 226] on button "Save & New" at bounding box center [490, 224] width 50 height 16
select select "0"
type input "50.00"
click at [209, 52] on input "text" at bounding box center [209, 50] width 97 height 15
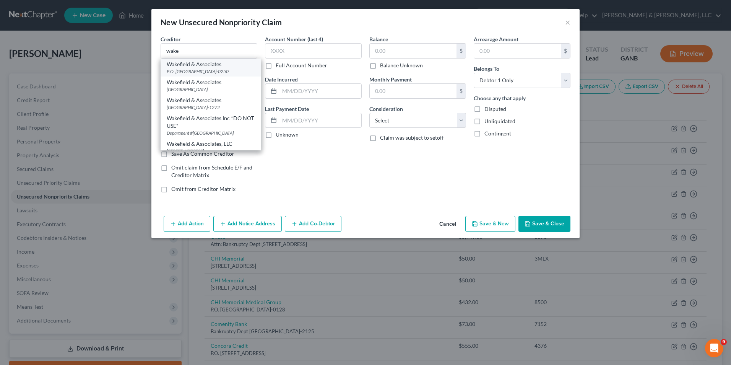
click at [203, 71] on div "P.O. [GEOGRAPHIC_DATA]-0250" at bounding box center [211, 71] width 88 height 6
type input "Wakefield & Associates"
type input "P.O. Box 50250"
type input "[GEOGRAPHIC_DATA]"
select select "44"
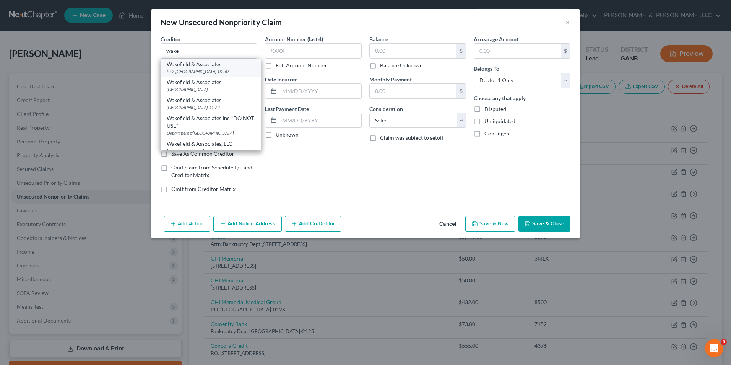
type input "37950-0250"
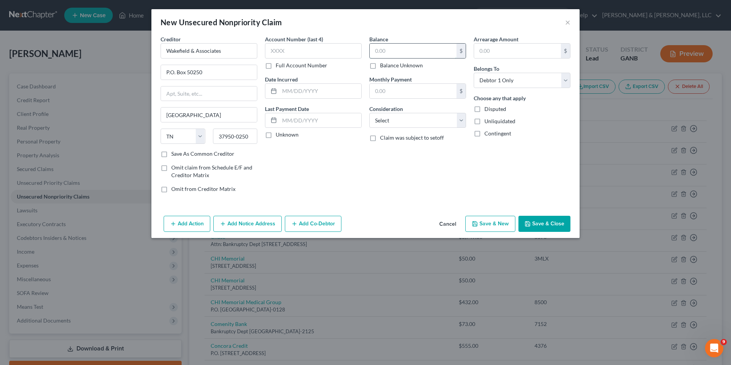
click at [378, 52] on input "text" at bounding box center [413, 51] width 87 height 15
type input "100"
click at [462, 122] on select "Select Cable / Satellite Services Collection Agency Credit Card Debt Debt Couns…" at bounding box center [417, 120] width 97 height 15
select select "9"
click at [369, 113] on select "Select Cable / Satellite Services Collection Agency Credit Card Debt Debt Couns…" at bounding box center [417, 120] width 97 height 15
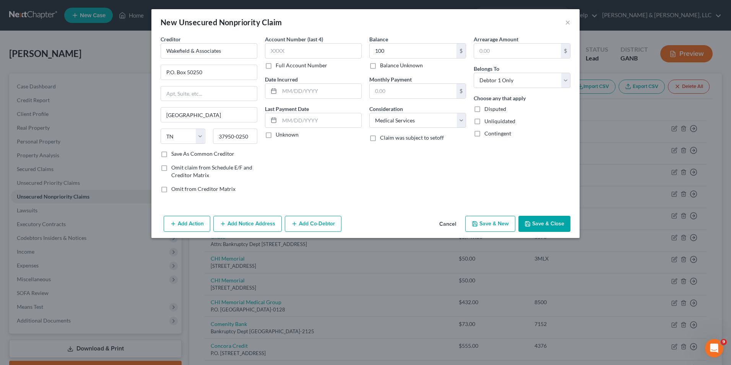
click at [546, 224] on button "Save & Close" at bounding box center [544, 224] width 52 height 16
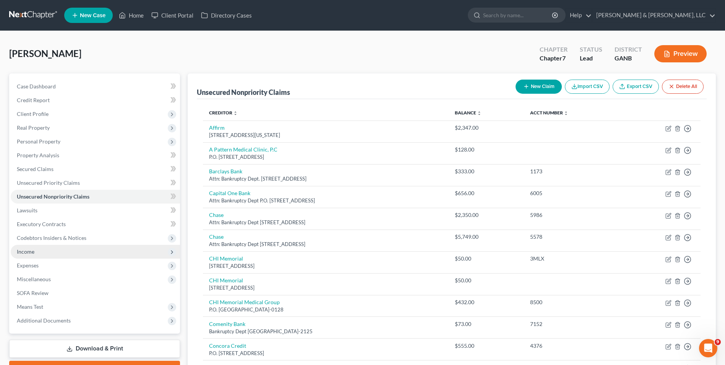
click at [25, 250] on span "Income" at bounding box center [26, 251] width 18 height 6
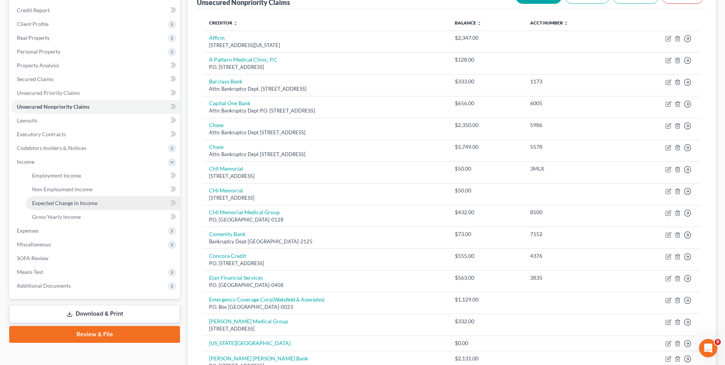
scroll to position [76, 0]
